Goal: Information Seeking & Learning: Learn about a topic

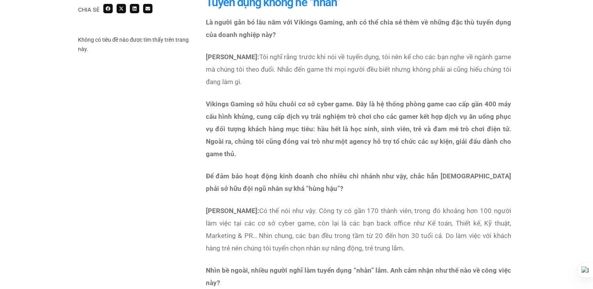
scroll to position [584, 0]
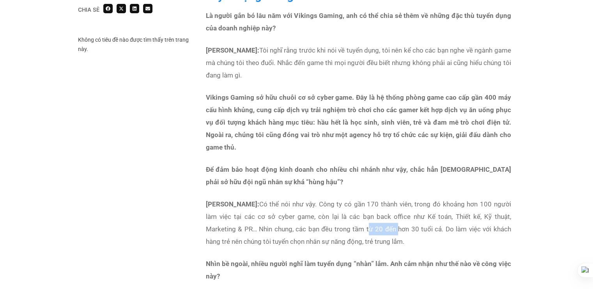
drag, startPoint x: 368, startPoint y: 215, endPoint x: 397, endPoint y: 212, distance: 29.4
click at [397, 212] on p "[PERSON_NAME]: Có thể nói như vậy. Công ty có gần 170 thành viên, trong đó khoả…" at bounding box center [358, 223] width 305 height 50
click at [256, 212] on p "[PERSON_NAME]: Có thể nói như vậy. Công ty có gần 170 thành viên, trong đó khoả…" at bounding box center [358, 223] width 305 height 50
drag, startPoint x: 237, startPoint y: 229, endPoint x: 274, endPoint y: 227, distance: 36.3
click at [274, 227] on p "[PERSON_NAME]: Có thể nói như vậy. Công ty có gần 170 thành viên, trong đó khoả…" at bounding box center [358, 223] width 305 height 50
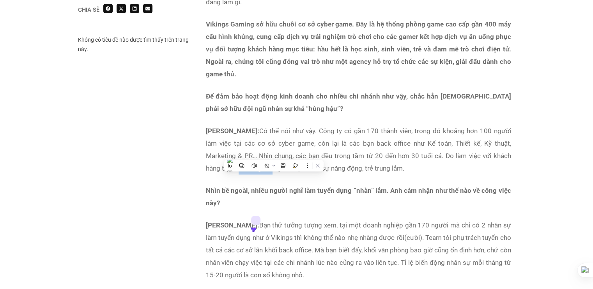
scroll to position [662, 0]
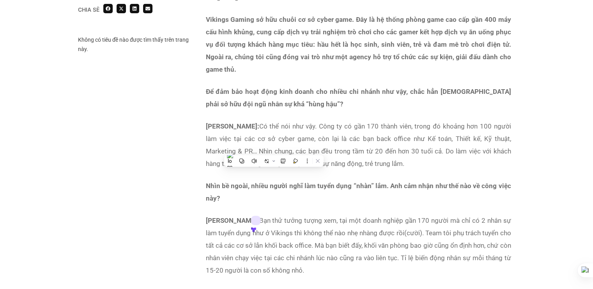
click at [376, 217] on p "[PERSON_NAME]: Bạn thử tưởng tượng xem, tại một doanh nghiệp gần 170 người mà c…" at bounding box center [358, 245] width 305 height 62
drag, startPoint x: 312, startPoint y: 219, endPoint x: 332, endPoint y: 217, distance: 19.9
click at [332, 217] on p "[PERSON_NAME]: Bạn thử tưởng tượng xem, tại một doanh nghiệp gần 170 người mà c…" at bounding box center [358, 245] width 305 height 62
drag, startPoint x: 332, startPoint y: 217, endPoint x: 260, endPoint y: 217, distance: 72.1
click at [260, 217] on p "[PERSON_NAME]: Bạn thử tưởng tượng xem, tại một doanh nghiệp gần 170 người mà c…" at bounding box center [358, 245] width 305 height 62
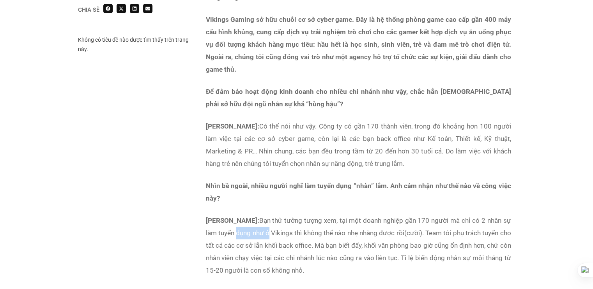
drag, startPoint x: 246, startPoint y: 222, endPoint x: 279, endPoint y: 219, distance: 33.3
click at [279, 219] on p "[PERSON_NAME]: Bạn thử tưởng tượng xem, tại một doanh nghiệp gần 170 người mà c…" at bounding box center [358, 245] width 305 height 62
drag, startPoint x: 279, startPoint y: 219, endPoint x: 272, endPoint y: 252, distance: 34.6
click at [272, 252] on p "[PERSON_NAME]: Bạn thử tưởng tượng xem, tại một doanh nghiệp gần 170 người mà c…" at bounding box center [358, 245] width 305 height 62
drag, startPoint x: 272, startPoint y: 252, endPoint x: 229, endPoint y: 231, distance: 48.4
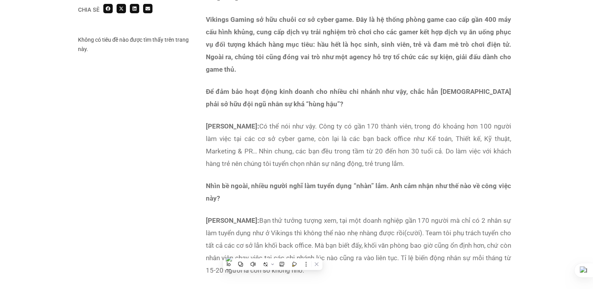
click at [229, 231] on p "[PERSON_NAME]: Bạn thử tưởng tượng xem, tại một doanh nghiệp gần 170 người mà c…" at bounding box center [358, 245] width 305 height 62
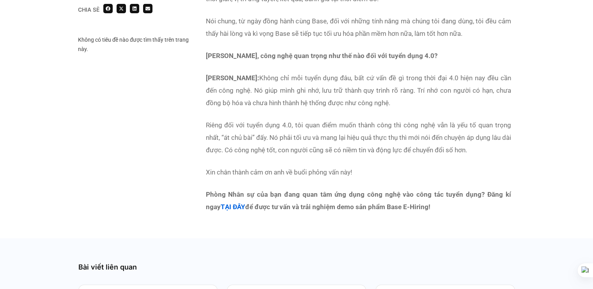
scroll to position [1792, 0]
